Goal: Information Seeking & Learning: Check status

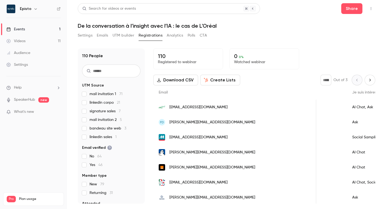
scroll to position [0, 337]
